Goal: Transaction & Acquisition: Purchase product/service

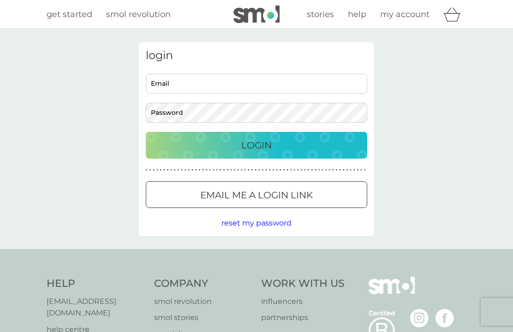
click at [302, 91] on input "Email" at bounding box center [256, 84] width 221 height 20
type input "[EMAIL_ADDRESS][DOMAIN_NAME]"
click at [326, 157] on button "Login" at bounding box center [256, 145] width 221 height 27
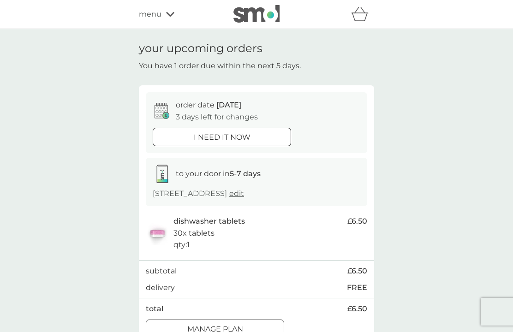
click at [164, 16] on div "menu" at bounding box center [178, 14] width 78 height 12
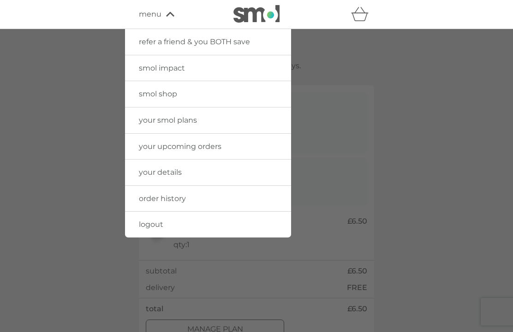
click at [167, 96] on span "smol shop" at bounding box center [158, 93] width 38 height 9
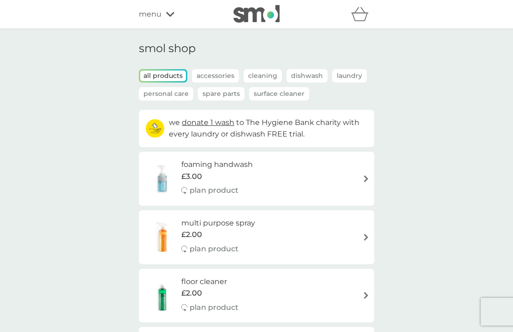
click at [224, 77] on p "Accessories" at bounding box center [215, 75] width 47 height 13
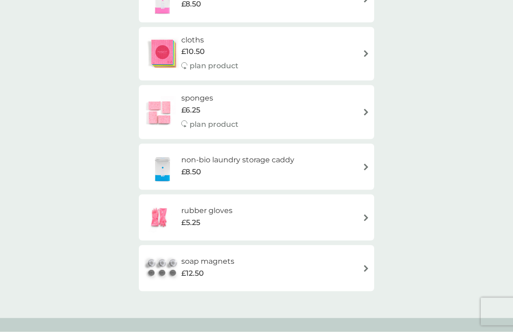
scroll to position [244, 0]
click at [297, 262] on div "soap magnets £12.50" at bounding box center [256, 267] width 226 height 32
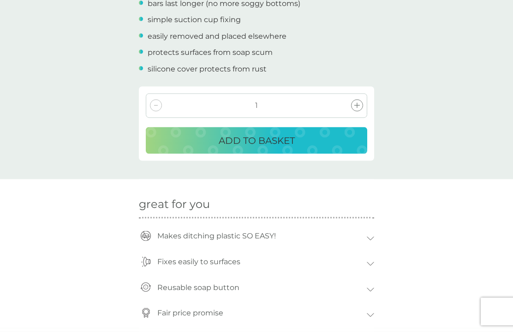
scroll to position [350, 0]
click at [334, 137] on div "ADD TO BASKET" at bounding box center [256, 139] width 203 height 15
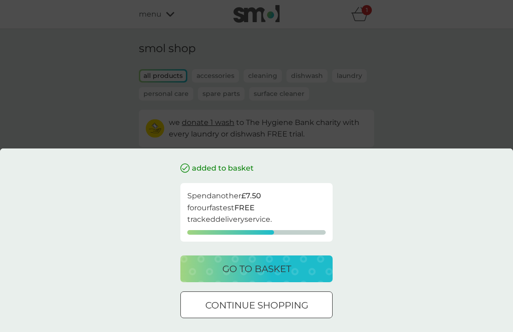
click at [299, 276] on div "go to basket" at bounding box center [257, 269] width 134 height 15
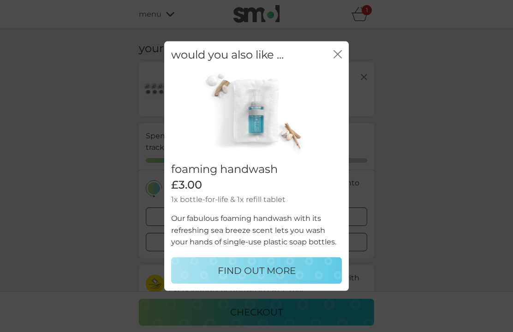
click at [335, 59] on icon "close" at bounding box center [338, 54] width 8 height 8
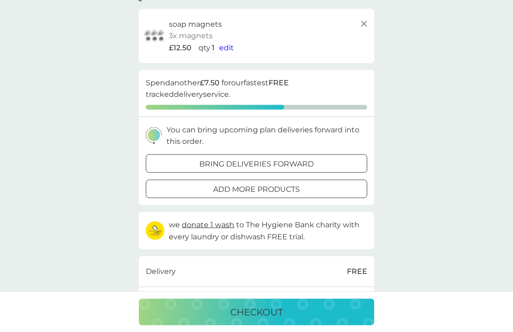
scroll to position [56, 0]
